Goal: Task Accomplishment & Management: Manage account settings

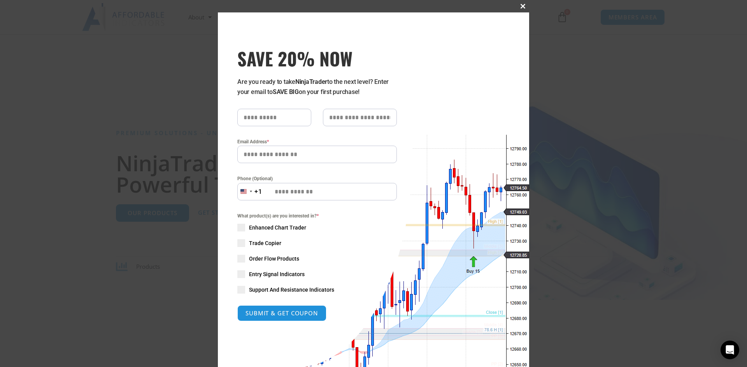
click at [392, 8] on span "SAVE 20% NOW popup" at bounding box center [522, 6] width 12 height 5
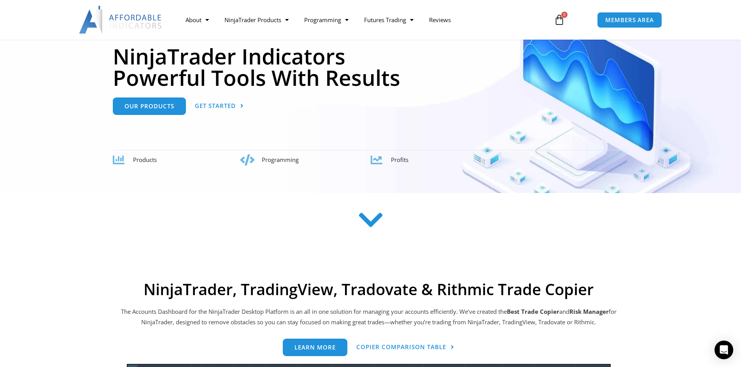
click at [376, 185] on icon at bounding box center [371, 220] width 28 height 28
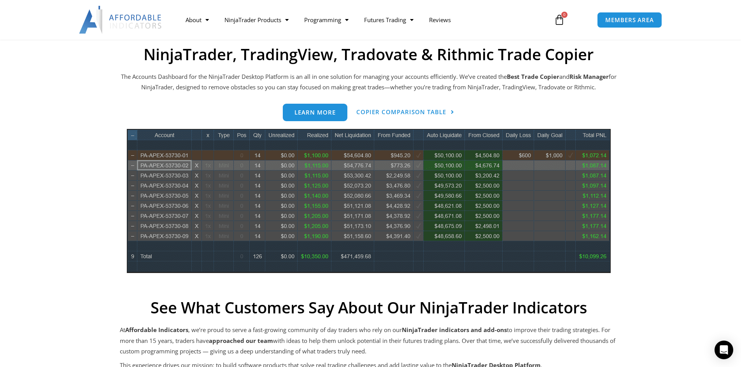
scroll to position [343, 0]
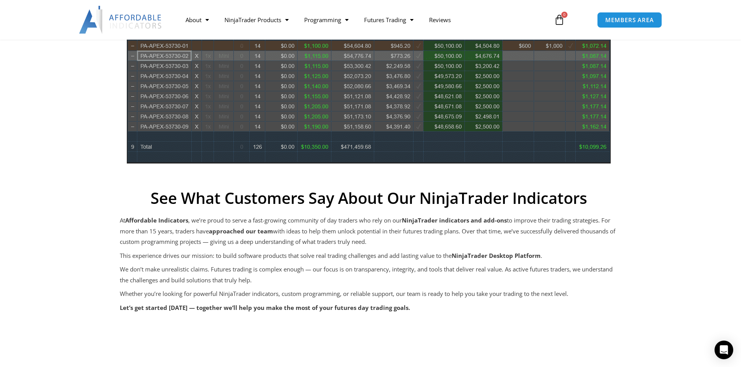
drag, startPoint x: 362, startPoint y: 189, endPoint x: 378, endPoint y: 248, distance: 61.7
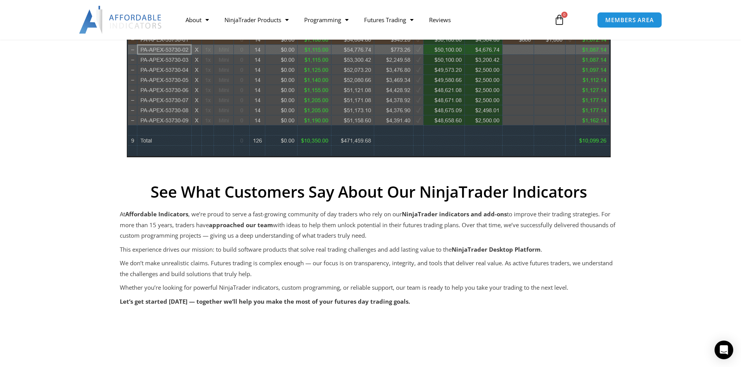
scroll to position [459, 0]
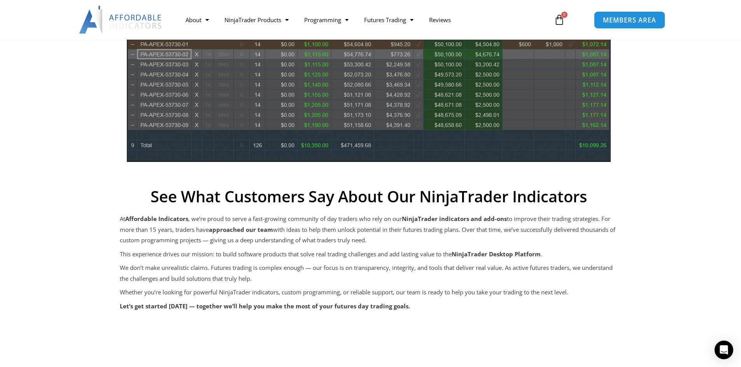
click at [392, 23] on span "MEMBERS AREA" at bounding box center [629, 20] width 53 height 7
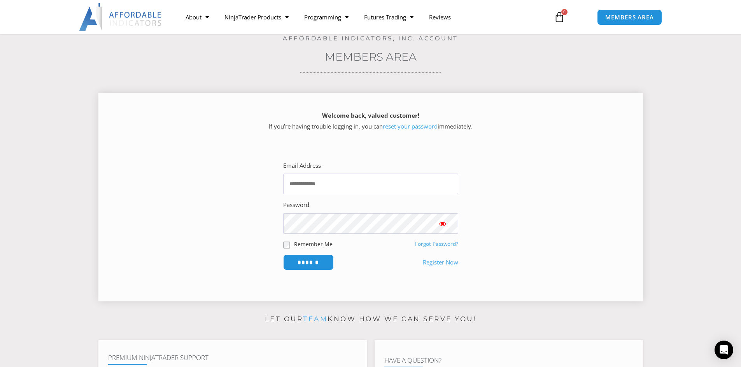
scroll to position [49, 0]
click at [316, 182] on input "Email Address" at bounding box center [370, 183] width 175 height 21
click at [392, 185] on section "Welcome back, valued customer! If you’re having trouble logging in, you can res…" at bounding box center [370, 193] width 702 height 226
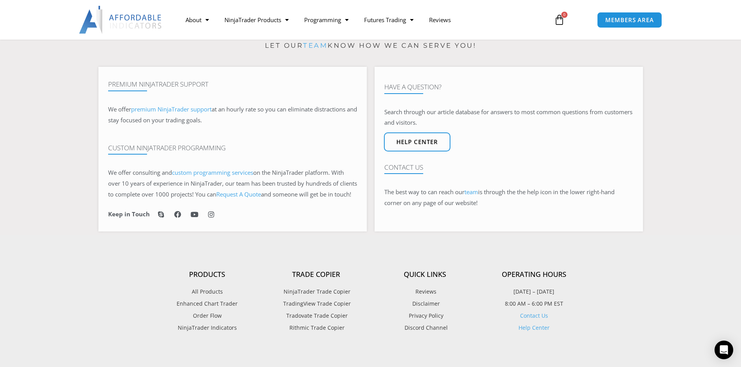
scroll to position [579, 0]
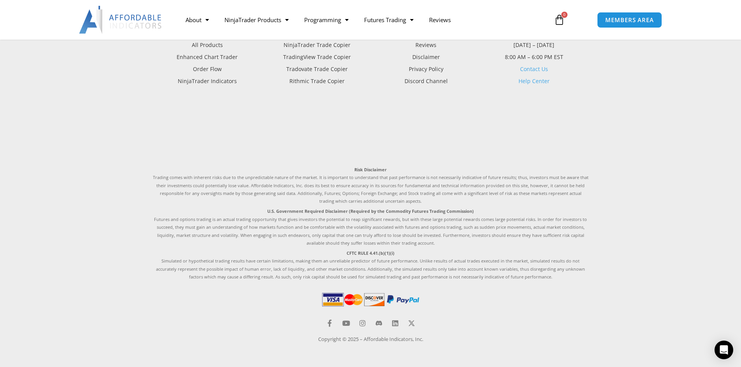
click at [347, 185] on div "Products All Products Enhanced Chart Trader Order Flow NinjaTrader Indicators T…" at bounding box center [370, 170] width 443 height 355
click at [346, 185] on icon at bounding box center [346, 323] width 7 height 7
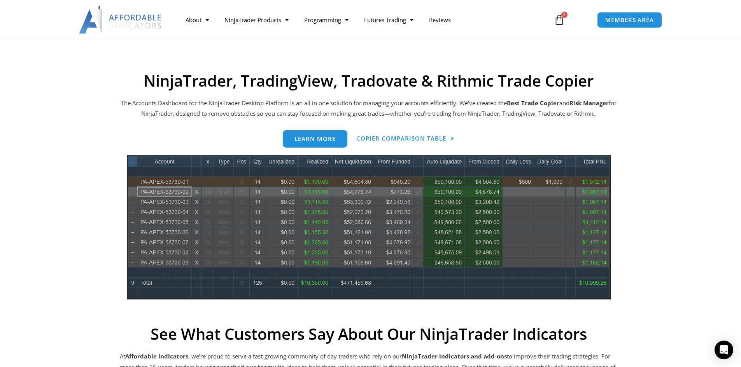
scroll to position [311, 0]
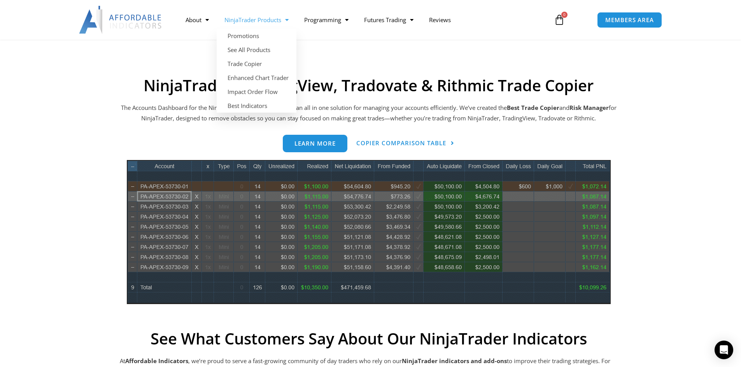
click at [288, 19] on span "Menu" at bounding box center [284, 20] width 7 height 14
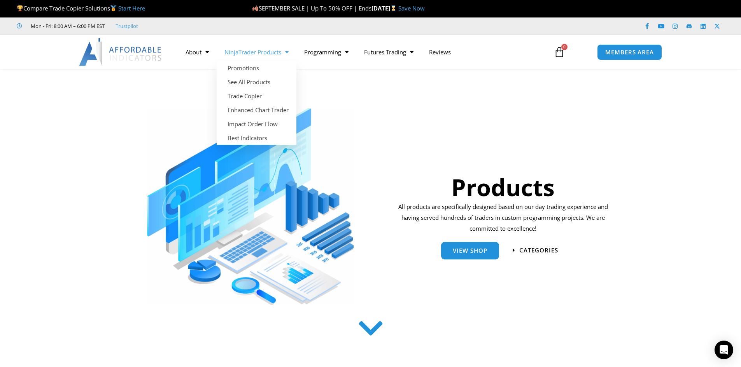
click at [288, 53] on span "Menu" at bounding box center [284, 52] width 7 height 14
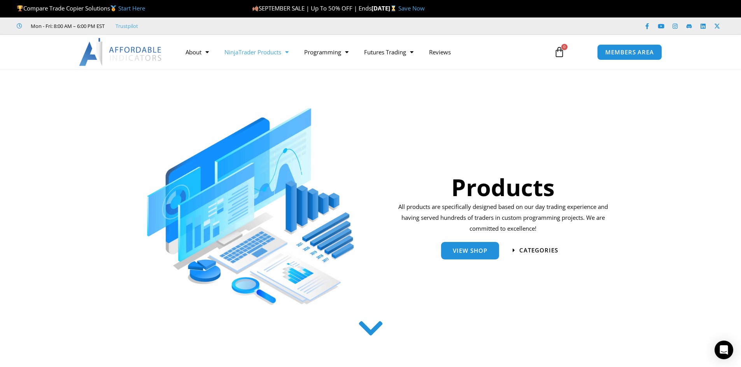
click at [288, 53] on span "Menu" at bounding box center [284, 52] width 7 height 14
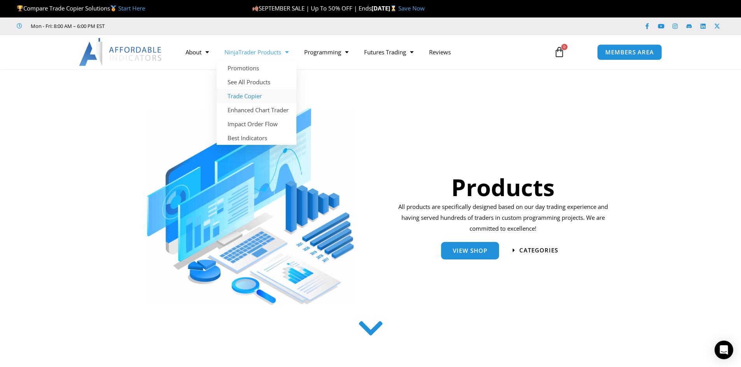
click at [257, 98] on link "Trade Copier" at bounding box center [257, 96] width 80 height 14
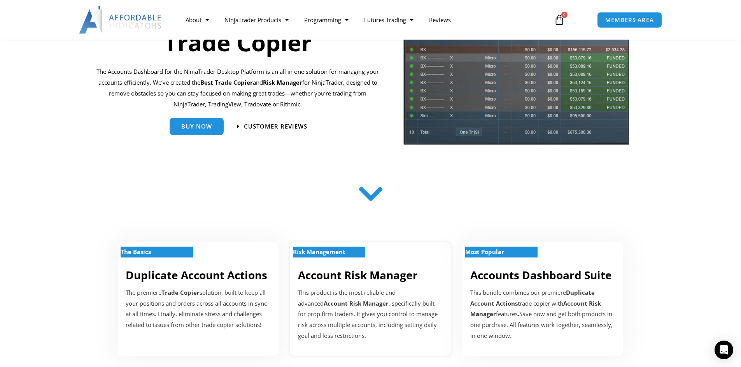
scroll to position [117, 0]
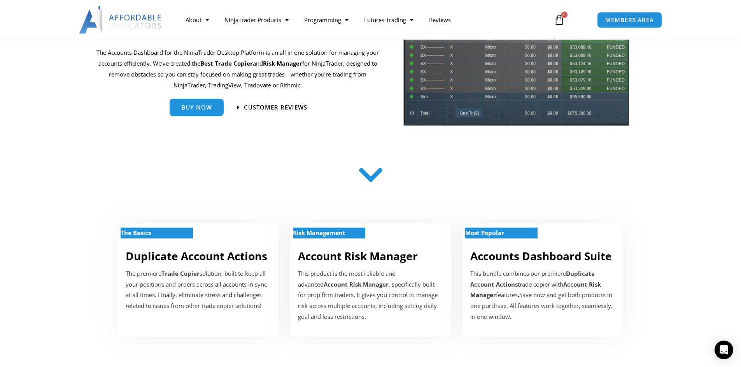
click at [366, 179] on icon at bounding box center [371, 175] width 28 height 28
click at [368, 177] on icon at bounding box center [371, 175] width 28 height 28
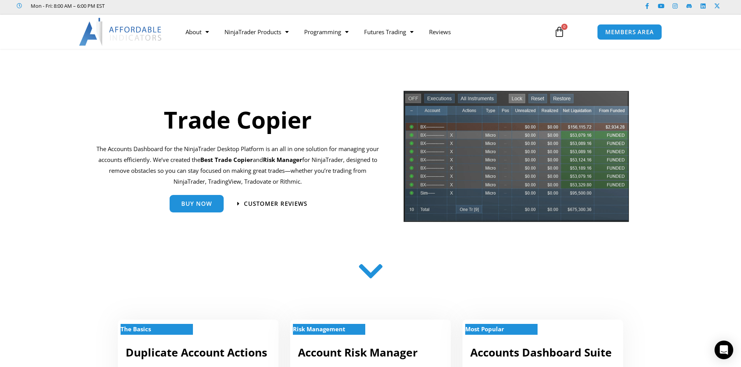
scroll to position [19, 0]
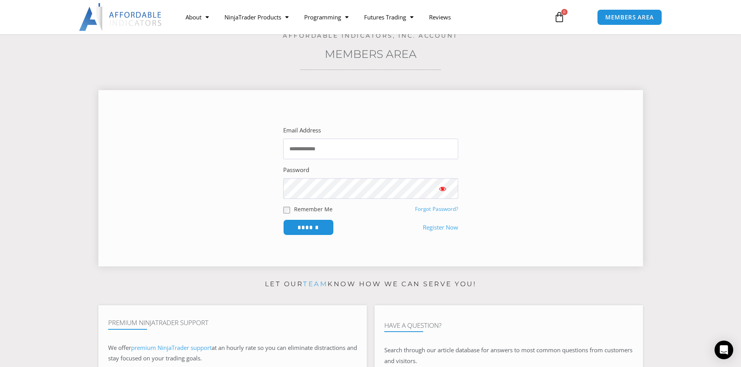
scroll to position [29, 0]
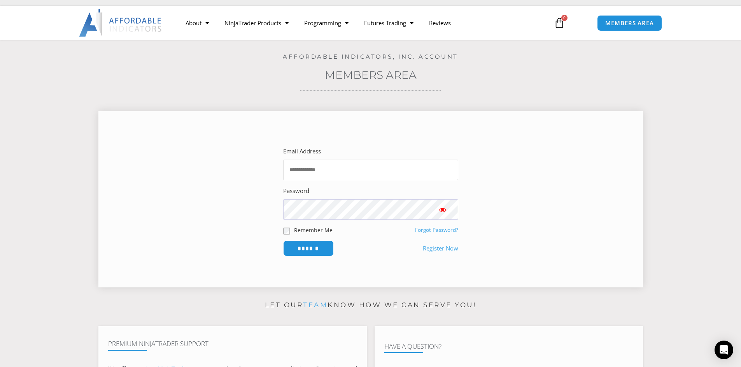
click at [320, 175] on input "Email Address" at bounding box center [370, 170] width 175 height 21
type input "**********"
click at [283, 241] on input "******" at bounding box center [308, 249] width 51 height 16
click at [311, 246] on input "******" at bounding box center [308, 248] width 53 height 17
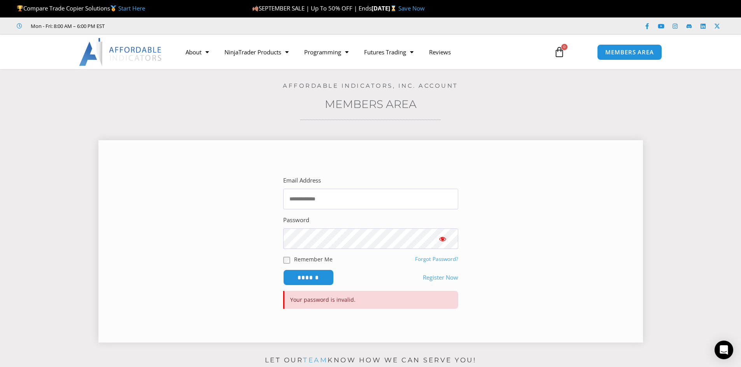
click at [429, 260] on link "Forgot Password?" at bounding box center [436, 259] width 43 height 7
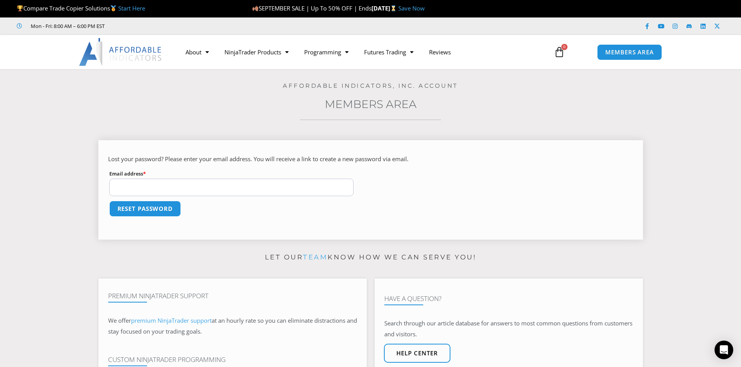
click at [141, 189] on input "Email address * Required" at bounding box center [231, 187] width 245 height 17
type input "**********"
click at [155, 209] on button "Reset password" at bounding box center [144, 209] width 75 height 17
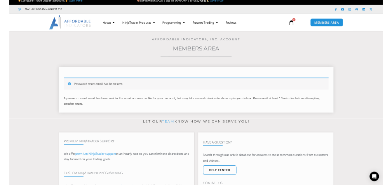
scroll to position [19, 0]
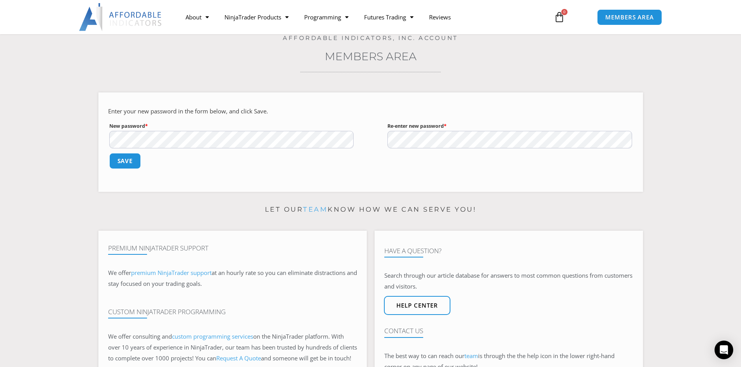
scroll to position [58, 0]
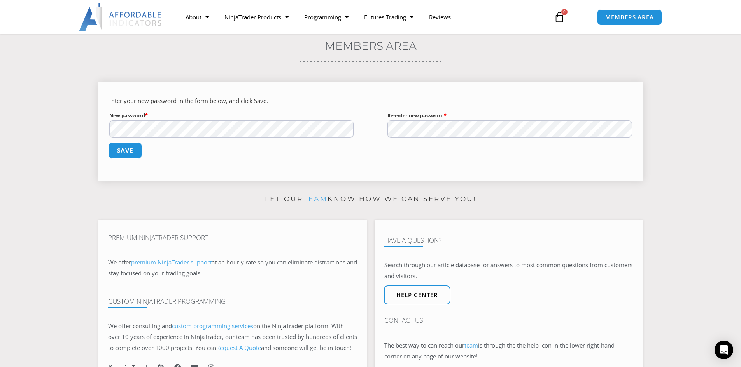
click at [129, 154] on button "Save" at bounding box center [124, 150] width 33 height 17
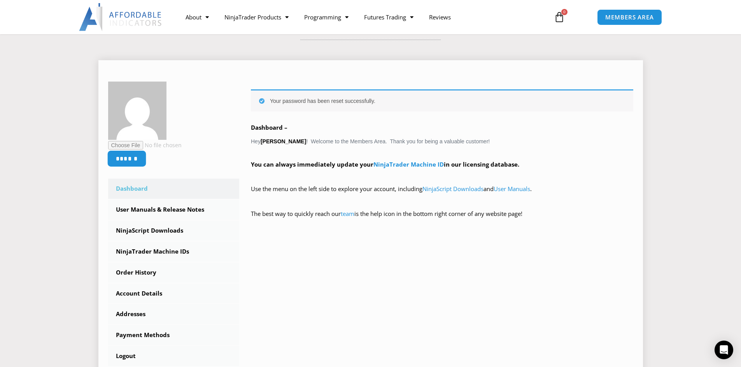
scroll to position [78, 0]
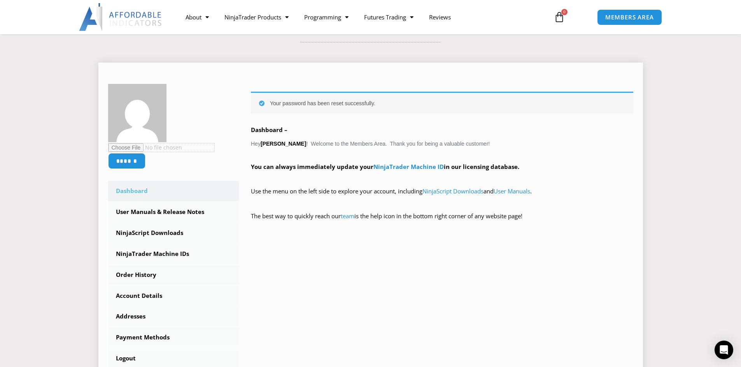
click at [121, 148] on input "file" at bounding box center [161, 147] width 107 height 9
type input "**********"
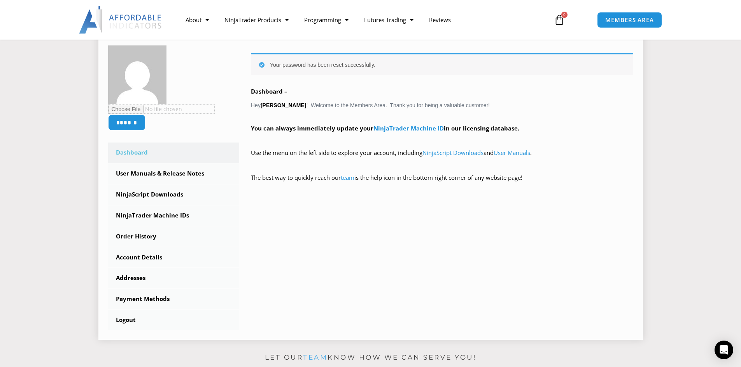
scroll to position [117, 0]
click at [151, 261] on link "Account Details" at bounding box center [173, 257] width 131 height 20
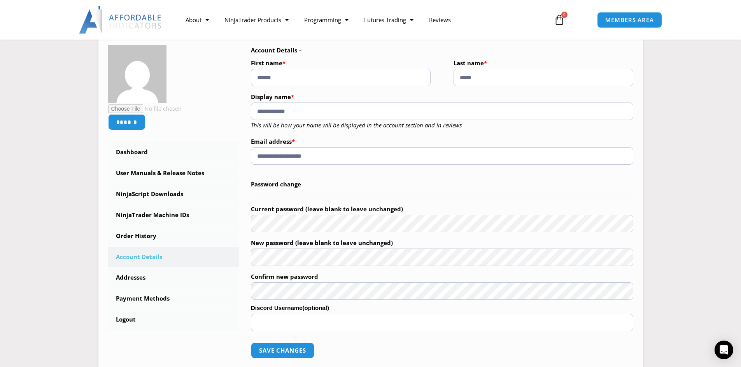
scroll to position [97, 0]
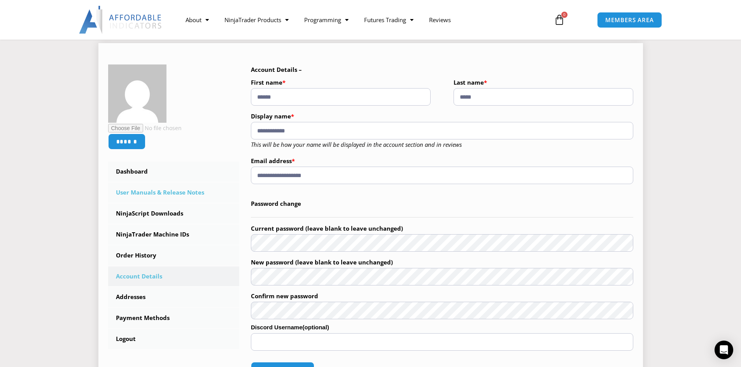
click at [129, 192] on link "User Manuals & Release Notes" at bounding box center [173, 193] width 131 height 20
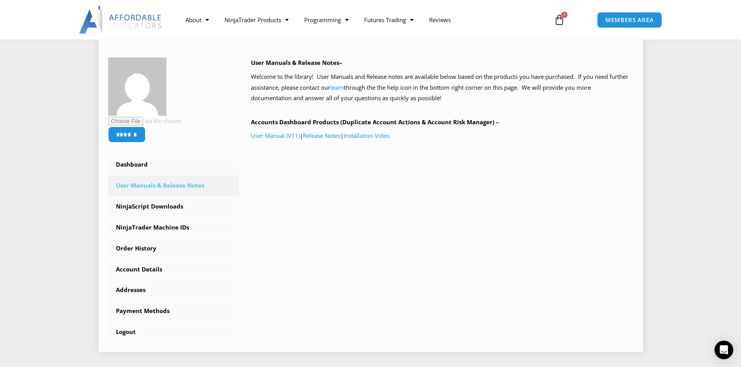
scroll to position [107, 0]
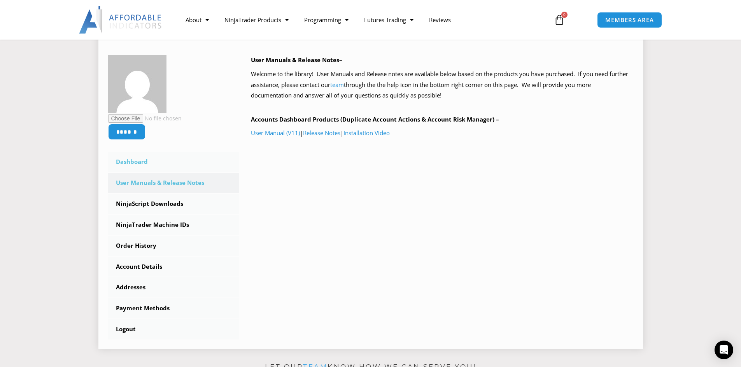
click at [139, 163] on link "Dashboard" at bounding box center [173, 162] width 131 height 20
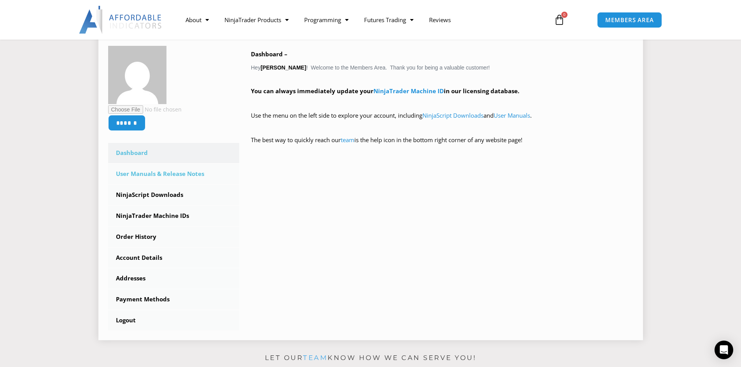
scroll to position [126, 0]
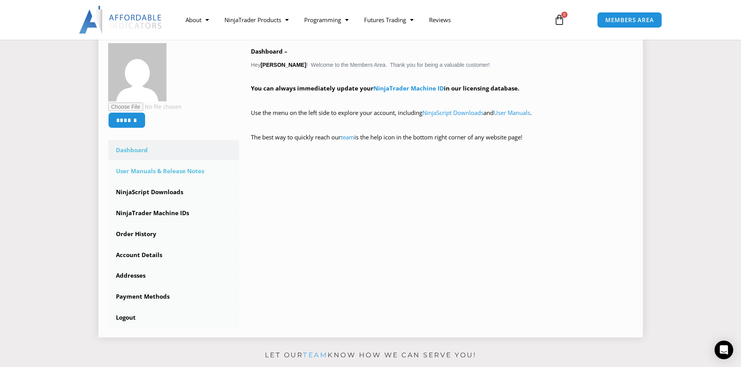
click at [154, 171] on link "User Manuals & Release Notes" at bounding box center [173, 171] width 131 height 20
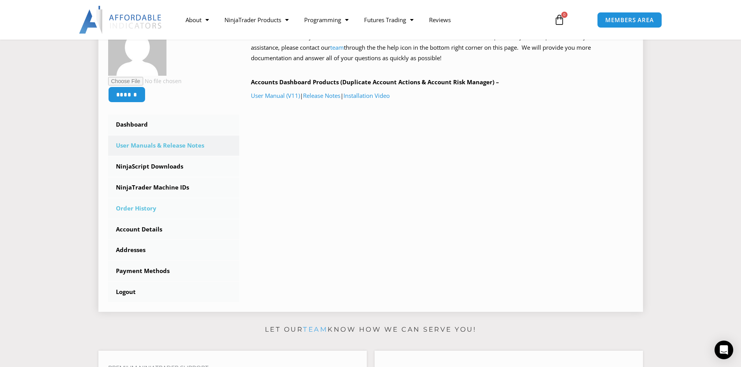
scroll to position [146, 0]
click at [158, 163] on link "NinjaScript Downloads" at bounding box center [173, 165] width 131 height 20
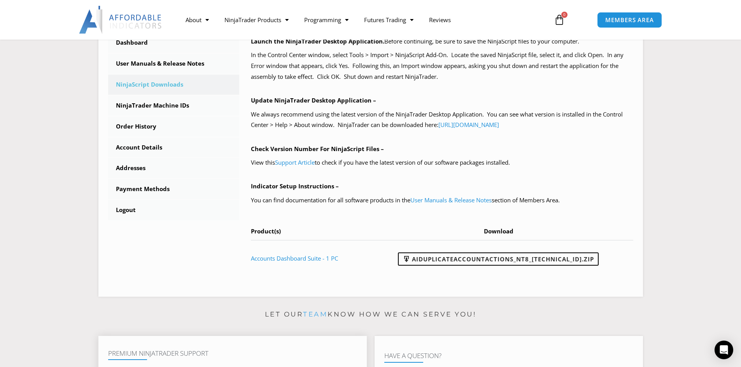
scroll to position [226, 0]
click at [136, 168] on link "Addresses" at bounding box center [173, 169] width 131 height 20
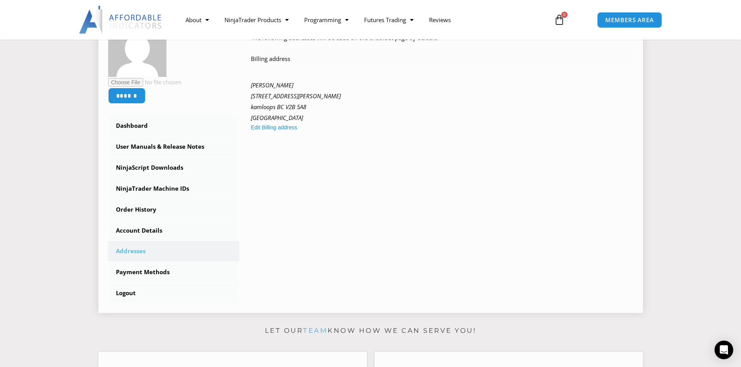
scroll to position [156, 0]
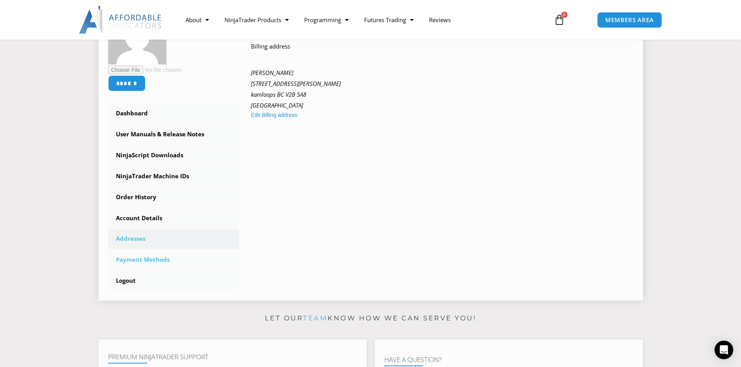
click at [142, 262] on link "Payment Methods" at bounding box center [173, 260] width 131 height 20
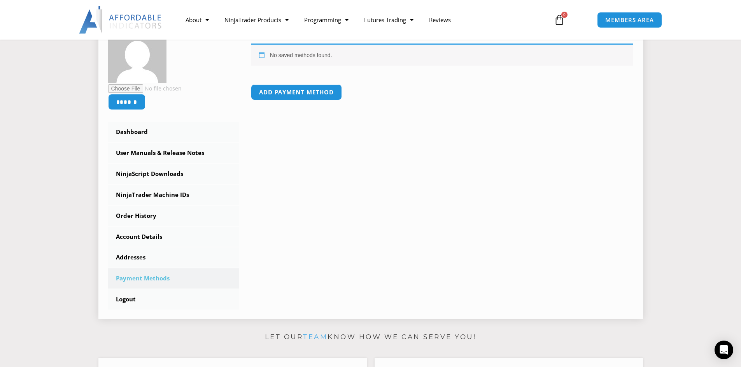
scroll to position [146, 0]
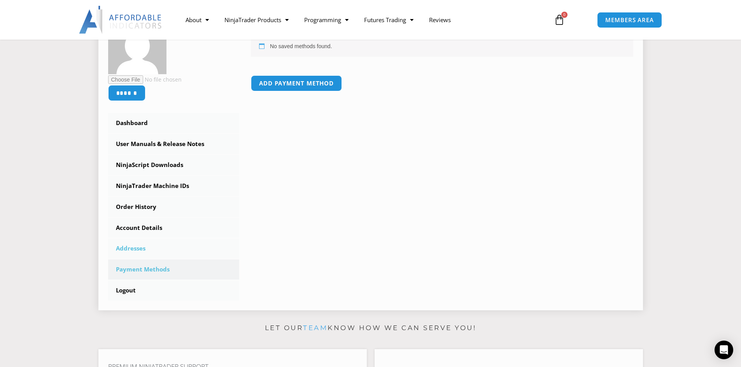
click at [133, 253] on link "Addresses" at bounding box center [173, 249] width 131 height 20
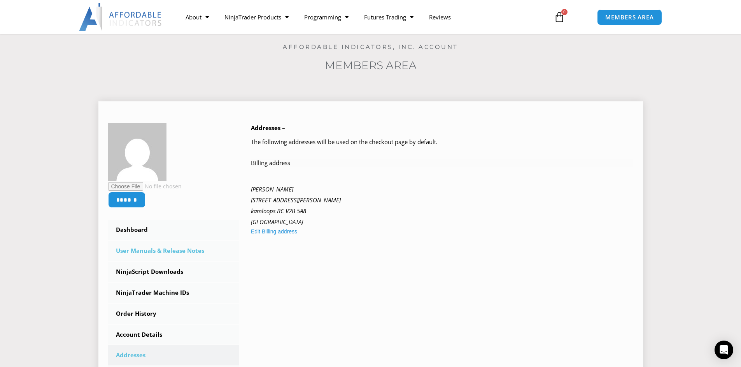
scroll to position [49, 0]
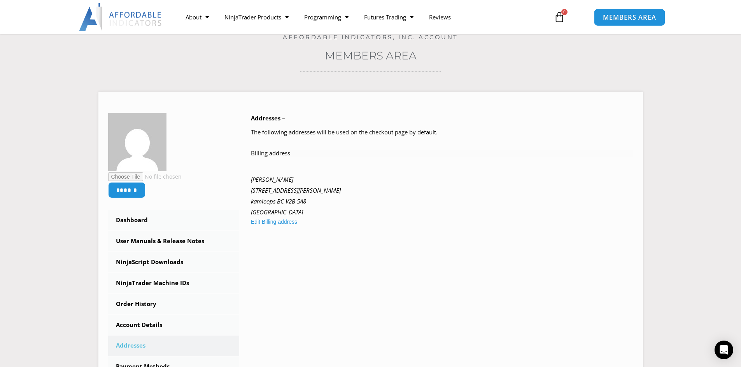
click at [642, 19] on span "MEMBERS AREA" at bounding box center [629, 17] width 53 height 7
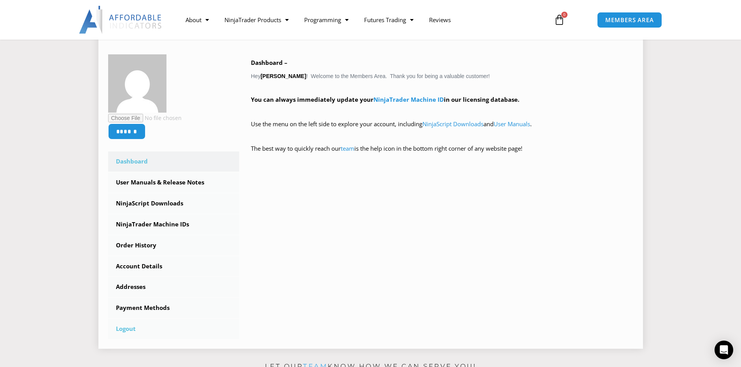
scroll to position [117, 0]
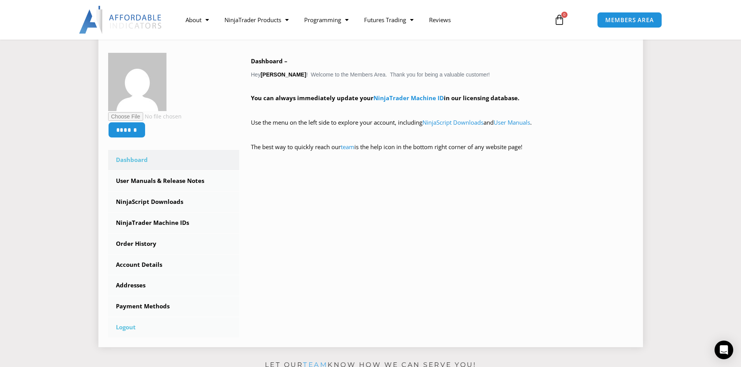
click at [131, 332] on link "Logout" at bounding box center [173, 328] width 131 height 20
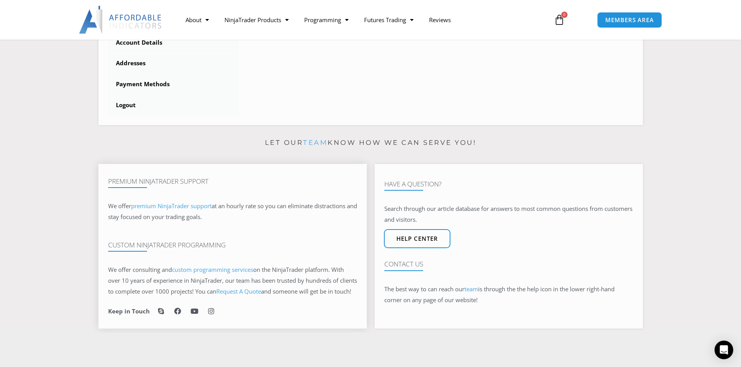
scroll to position [350, 0]
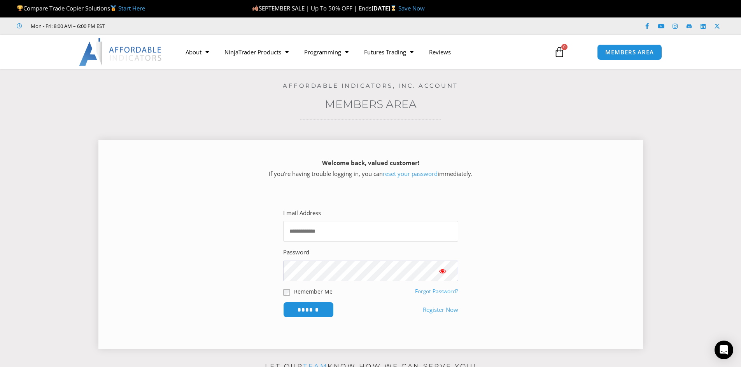
type input "**********"
click at [388, 320] on div "**********" at bounding box center [370, 263] width 202 height 138
click at [47, 231] on section "**********" at bounding box center [370, 242] width 702 height 226
click at [312, 313] on input "******" at bounding box center [308, 310] width 53 height 17
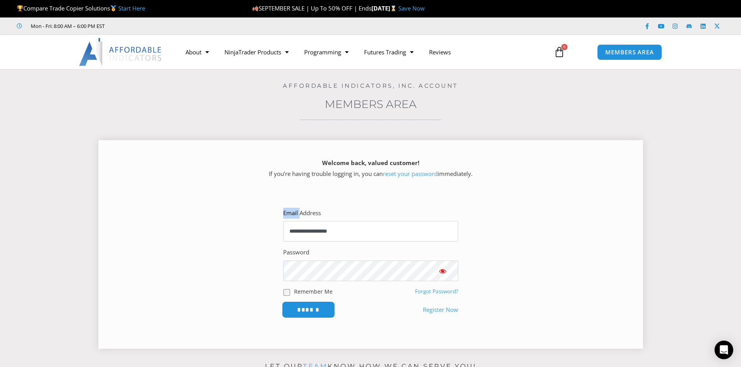
click at [312, 313] on input "******" at bounding box center [308, 310] width 53 height 17
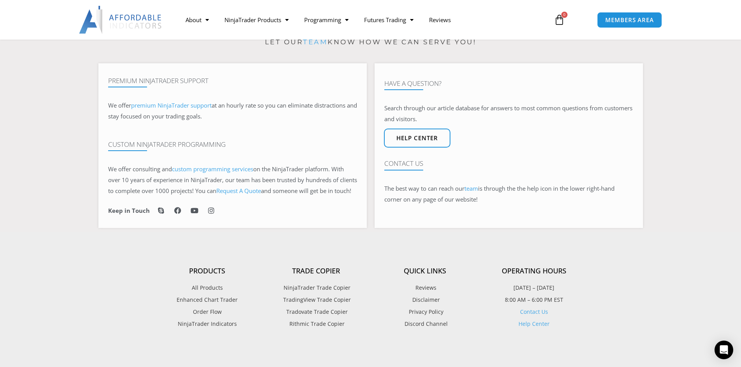
scroll to position [476, 0]
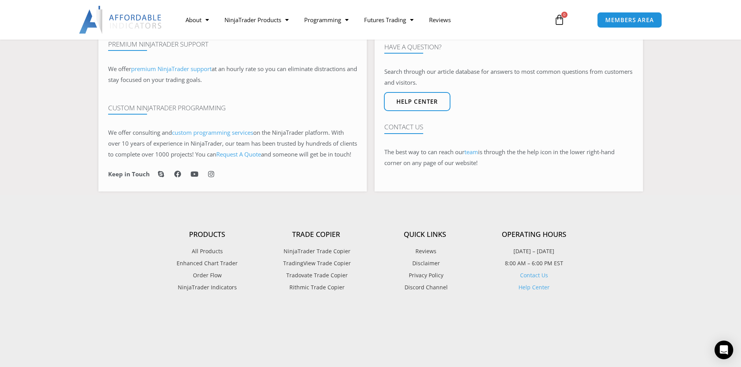
click at [161, 293] on link "NinjaTrader Indicators" at bounding box center [207, 288] width 109 height 10
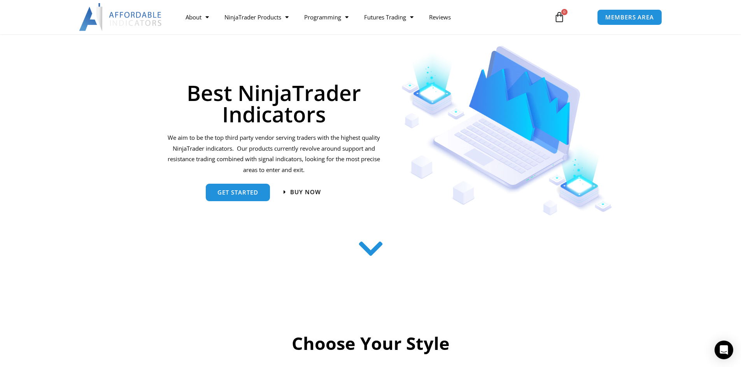
scroll to position [68, 0]
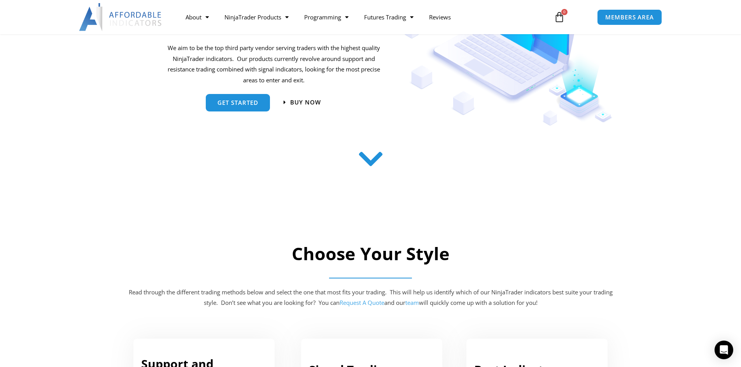
scroll to position [0, 0]
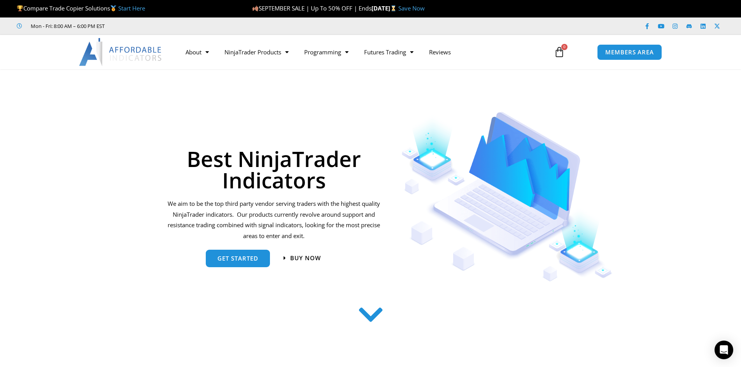
click at [372, 319] on icon at bounding box center [371, 316] width 28 height 28
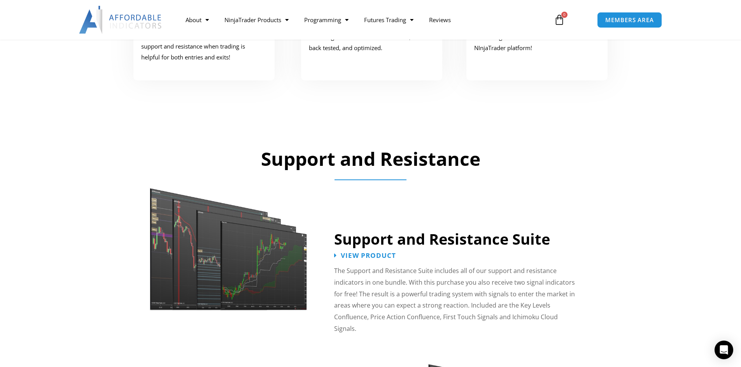
scroll to position [539, 0]
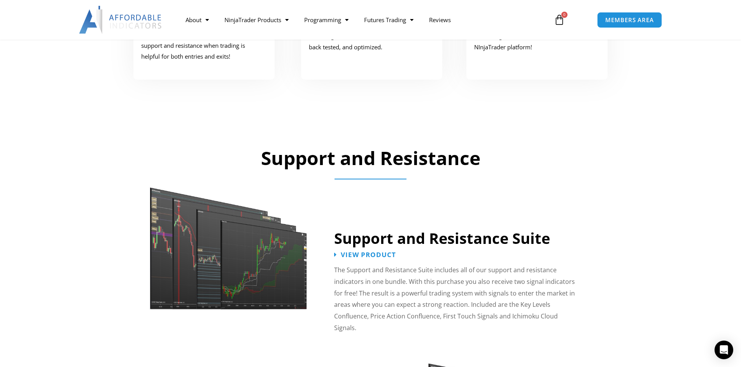
click at [224, 258] on img at bounding box center [229, 242] width 160 height 138
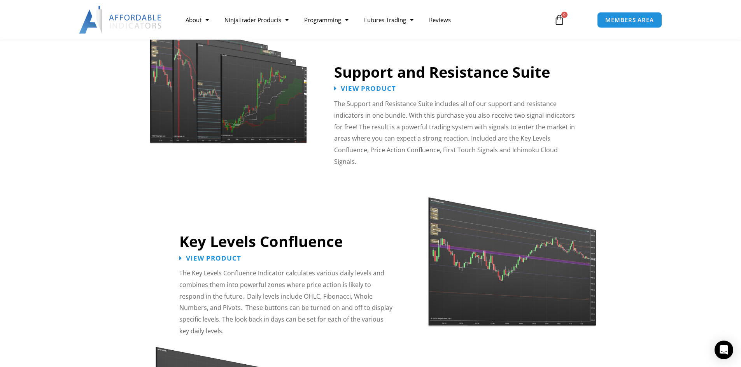
scroll to position [721, 0]
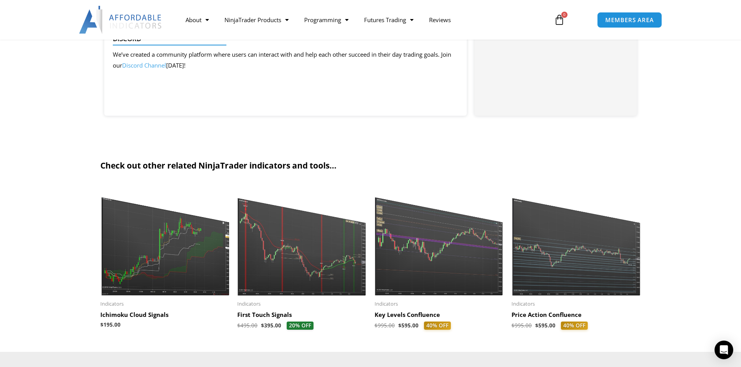
scroll to position [696, 0]
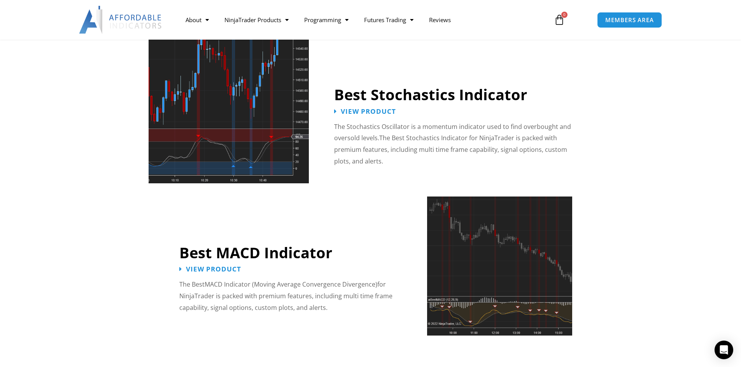
scroll to position [1595, 0]
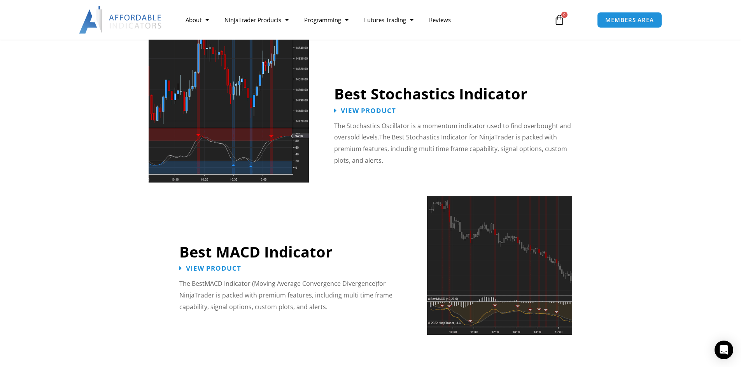
click at [472, 300] on img at bounding box center [499, 265] width 145 height 139
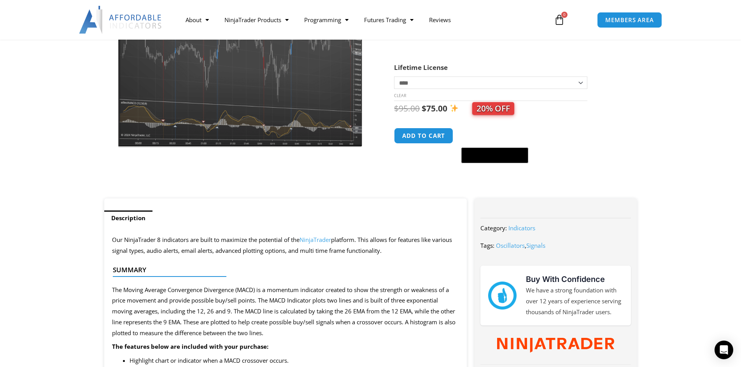
scroll to position [136, 0]
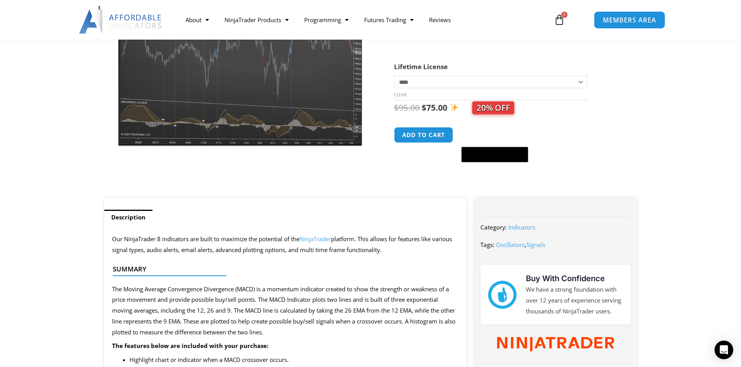
click at [621, 23] on span "MEMBERS AREA" at bounding box center [629, 20] width 53 height 7
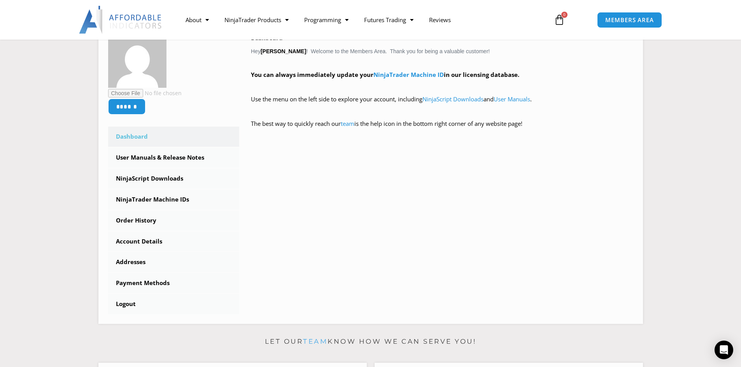
scroll to position [146, 0]
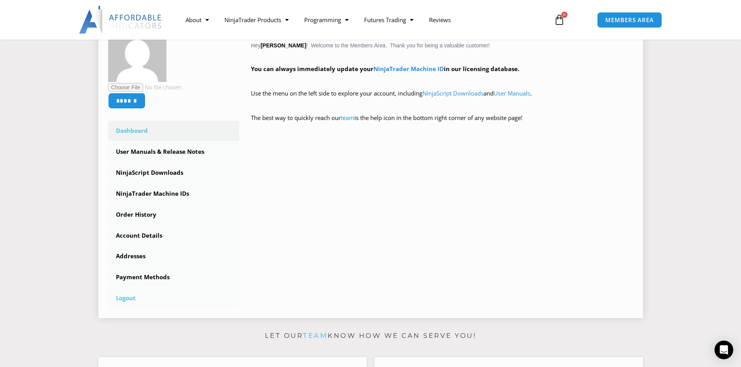
click at [123, 301] on link "Logout" at bounding box center [173, 299] width 131 height 20
